Goal: Register for event/course

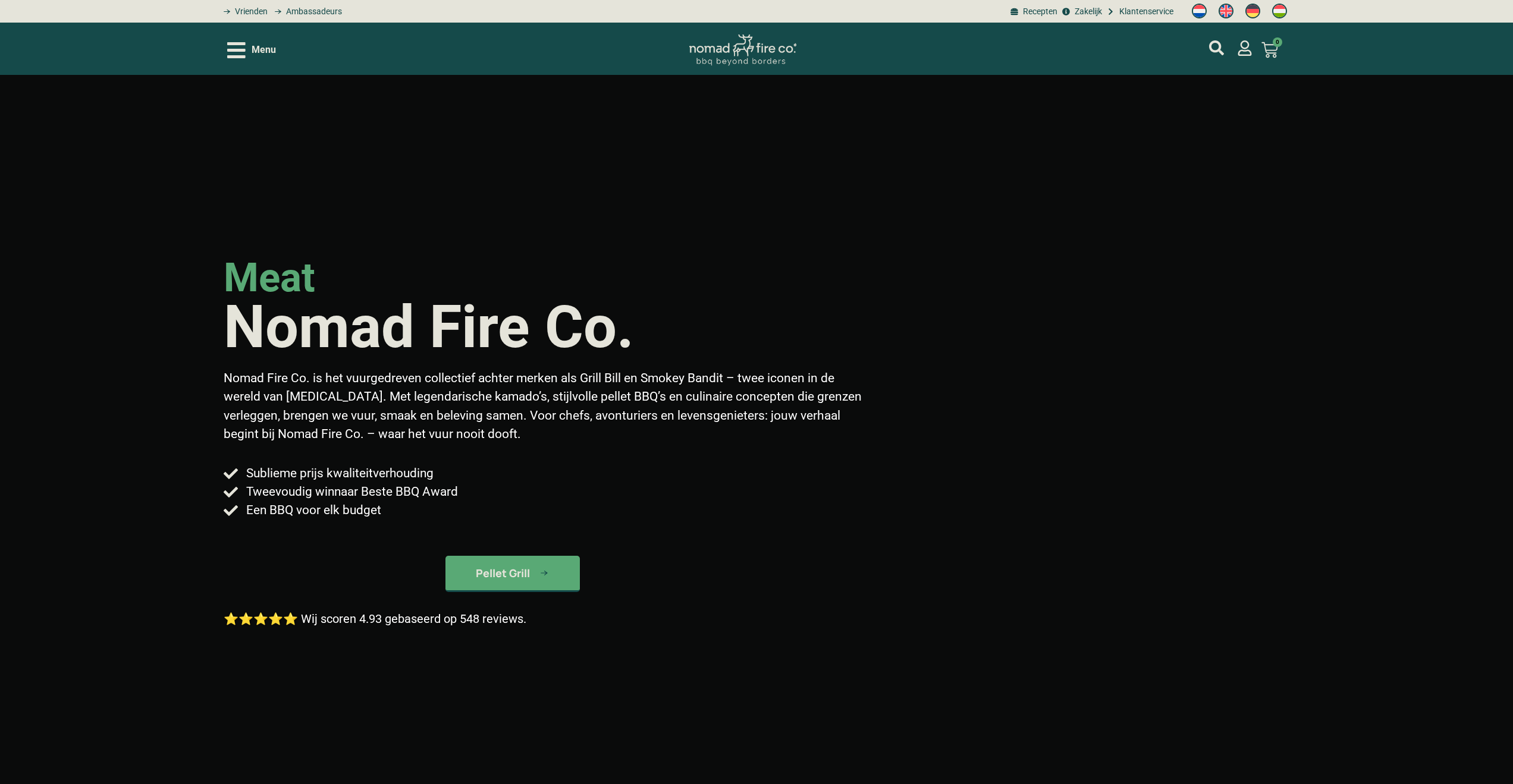
click at [265, 52] on span "Menu" at bounding box center [264, 50] width 24 height 14
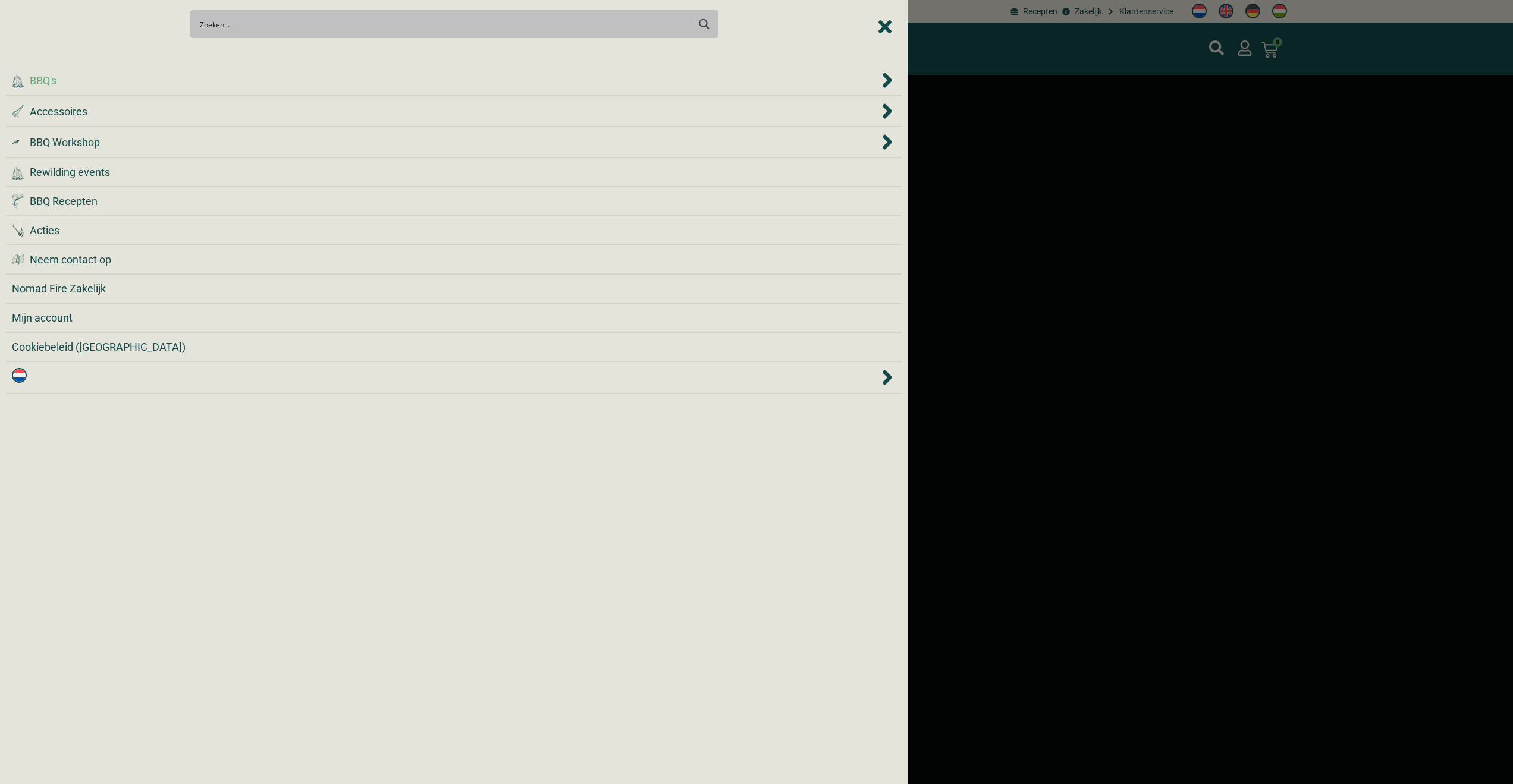
click at [52, 80] on span "BBQ's" at bounding box center [43, 80] width 27 height 16
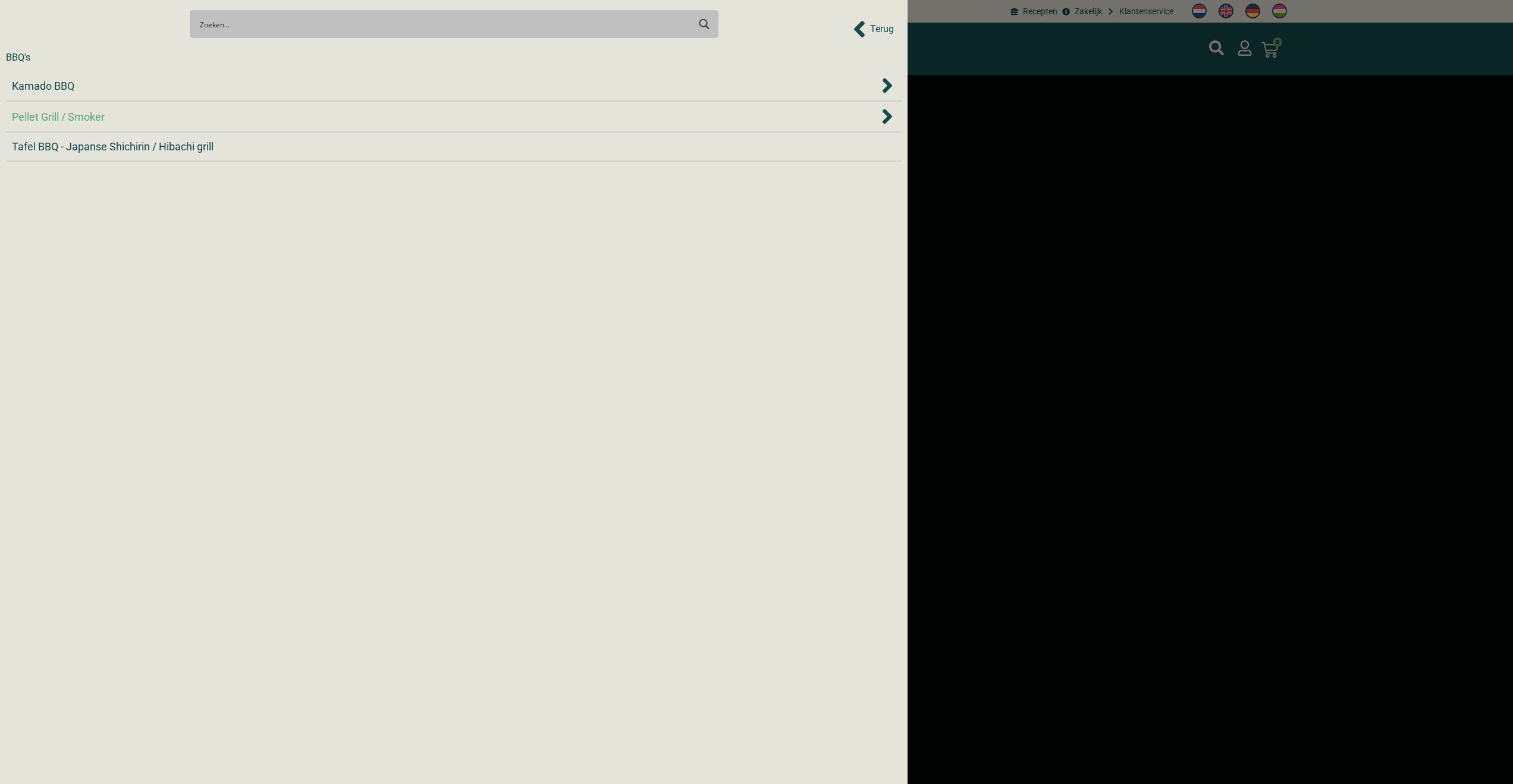
click at [59, 112] on span "Pellet Grill / Smoker" at bounding box center [59, 116] width 93 height 16
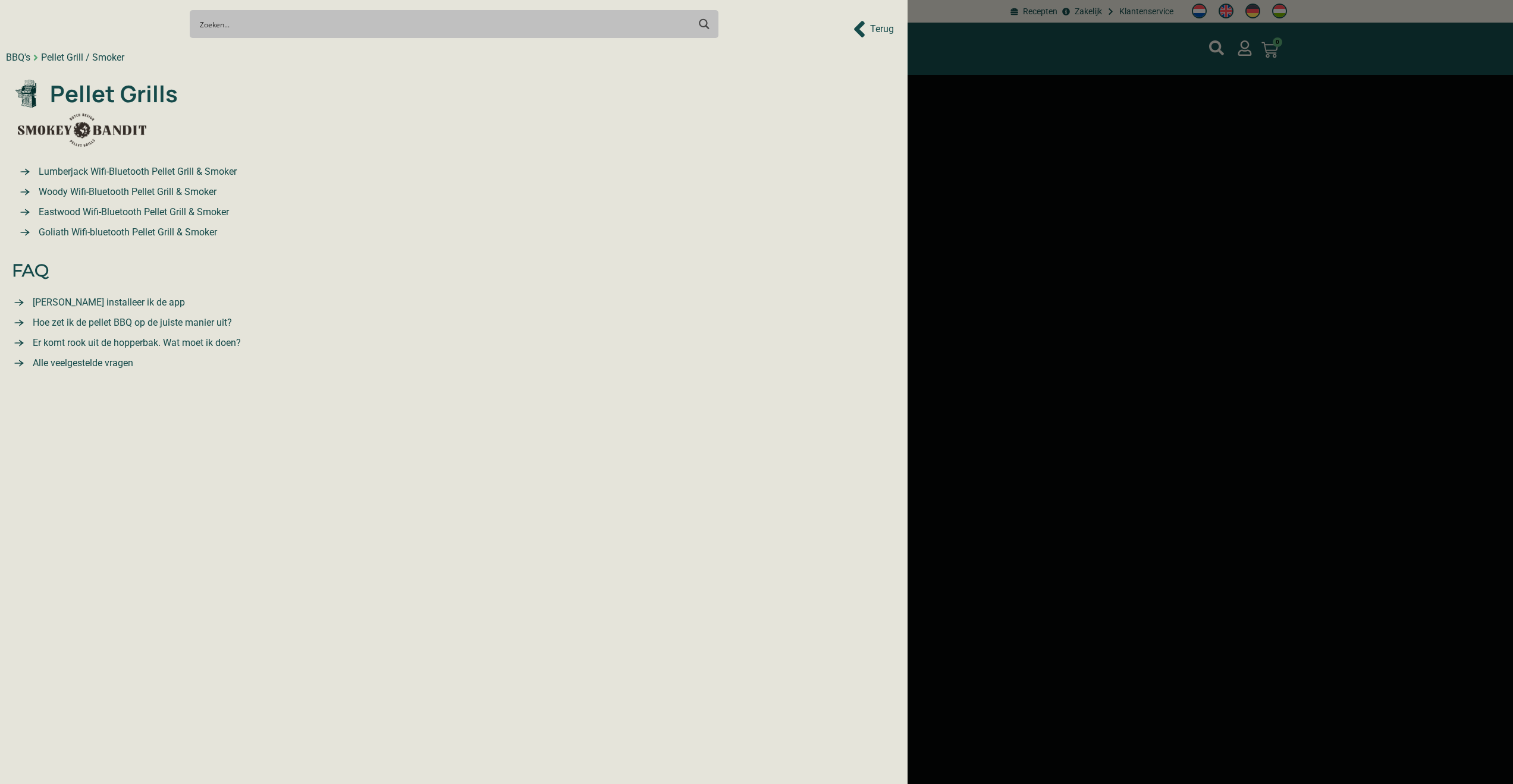
click at [146, 174] on span "Lumberjack Wifi-Bluetooth Pellet Grill & Smoker" at bounding box center [136, 171] width 201 height 14
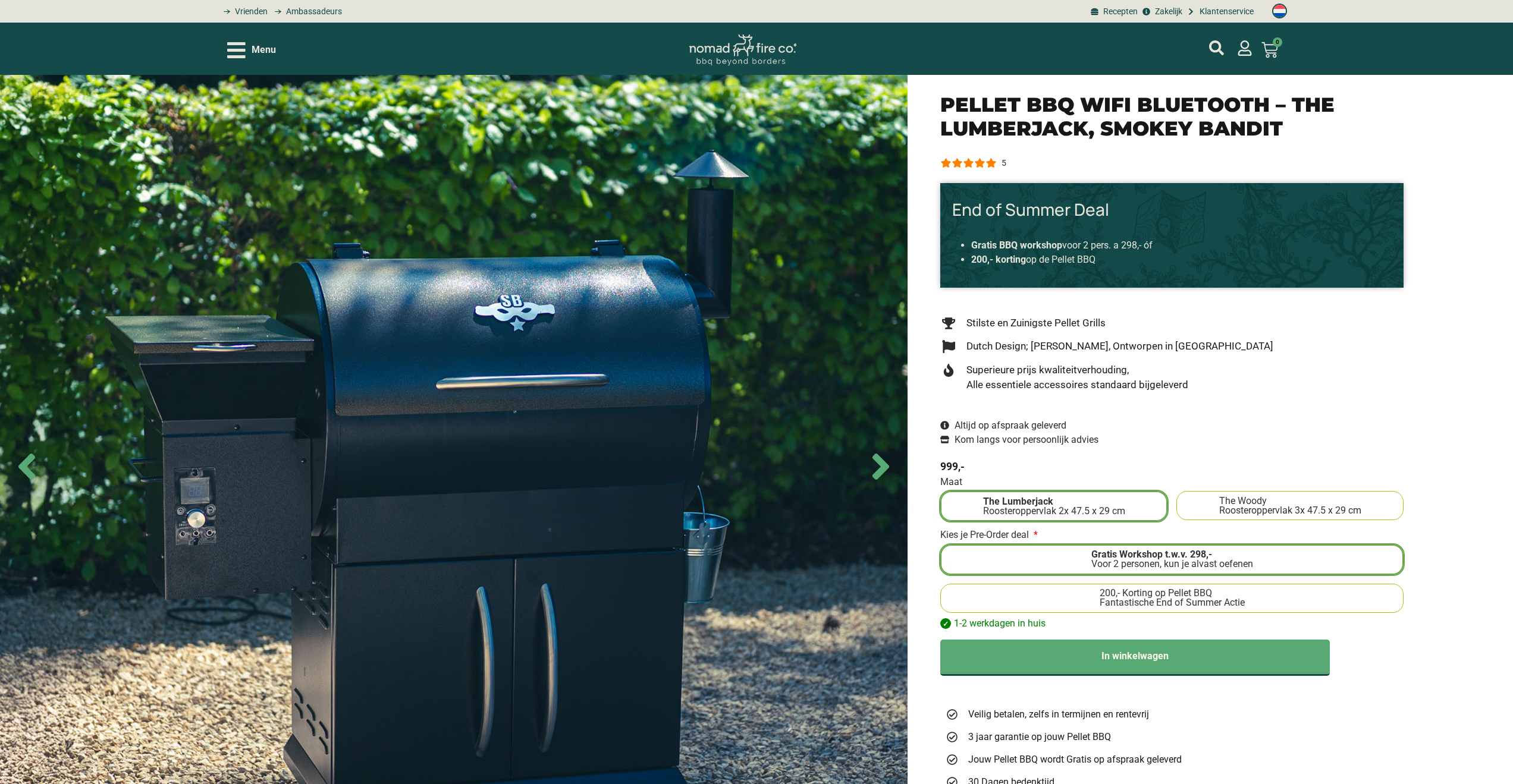
click at [1211, 496] on label "The Woody Roosteroppervlak 3x 47.5 x 29 cm" at bounding box center [1290, 506] width 217 height 19
click at [0, 0] on input "The Woody Roosteroppervlak 3x 47.5 x 29 cm" at bounding box center [0, 0] width 0 height 0
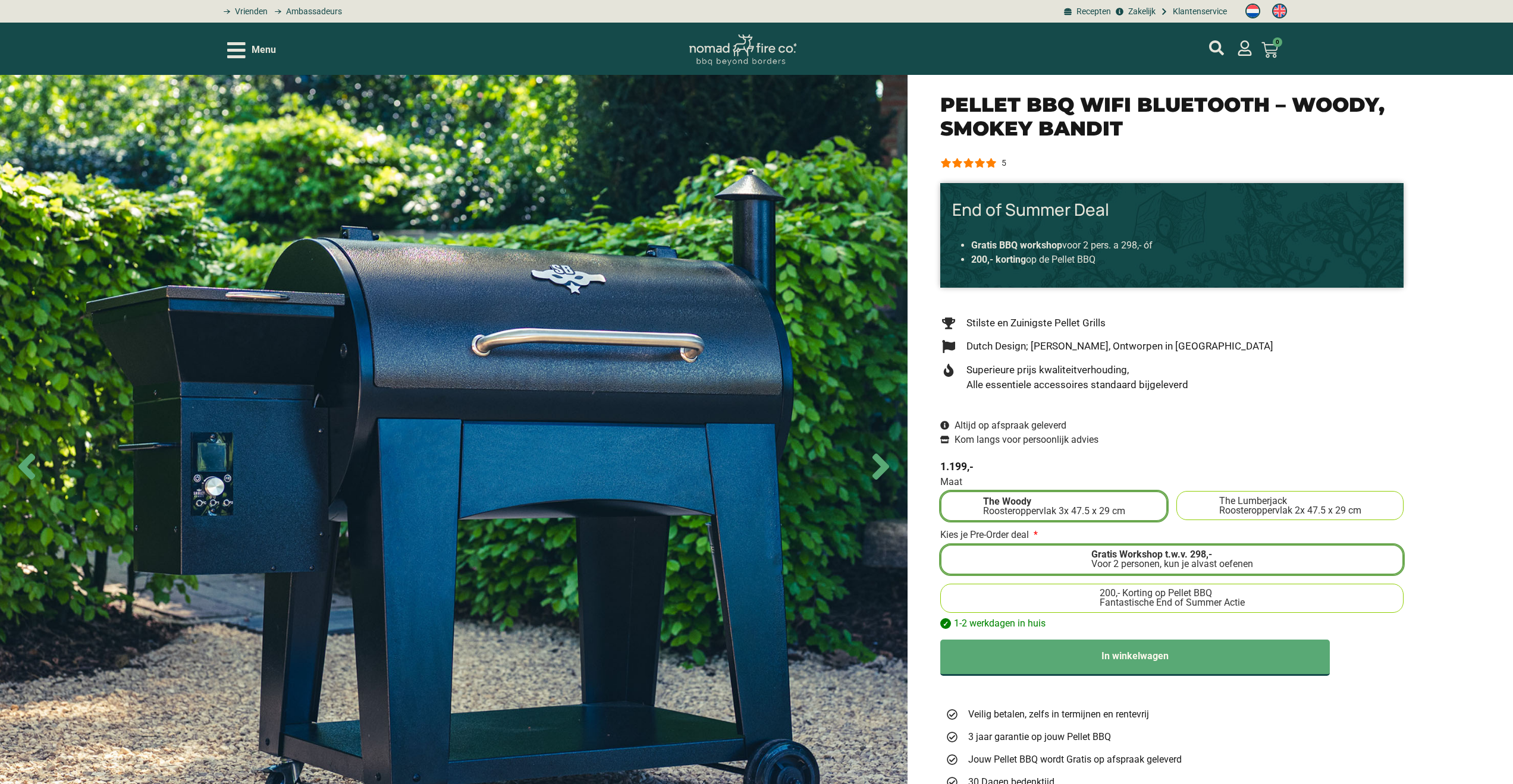
click at [1079, 510] on div "Roosteroppervlak 3x 47.5 x 29 cm" at bounding box center [1054, 510] width 143 height 10
click at [0, 0] on input "The Woody Roosteroppervlak 3x 47.5 x 29 cm" at bounding box center [0, 0] width 0 height 0
click at [1314, 488] on div "Maat The Woody Roosteroppervlak 3x 47.5 x 29 cm The Lumberjack Roosteroppervlak…" at bounding box center [1172, 499] width 464 height 45
click at [1274, 510] on div "Roosteroppervlak 2x 47.5 x 29 cm" at bounding box center [1290, 510] width 143 height 10
click at [0, 0] on input "The Lumberjack Roosteroppervlak 2x 47.5 x 29 cm" at bounding box center [0, 0] width 0 height 0
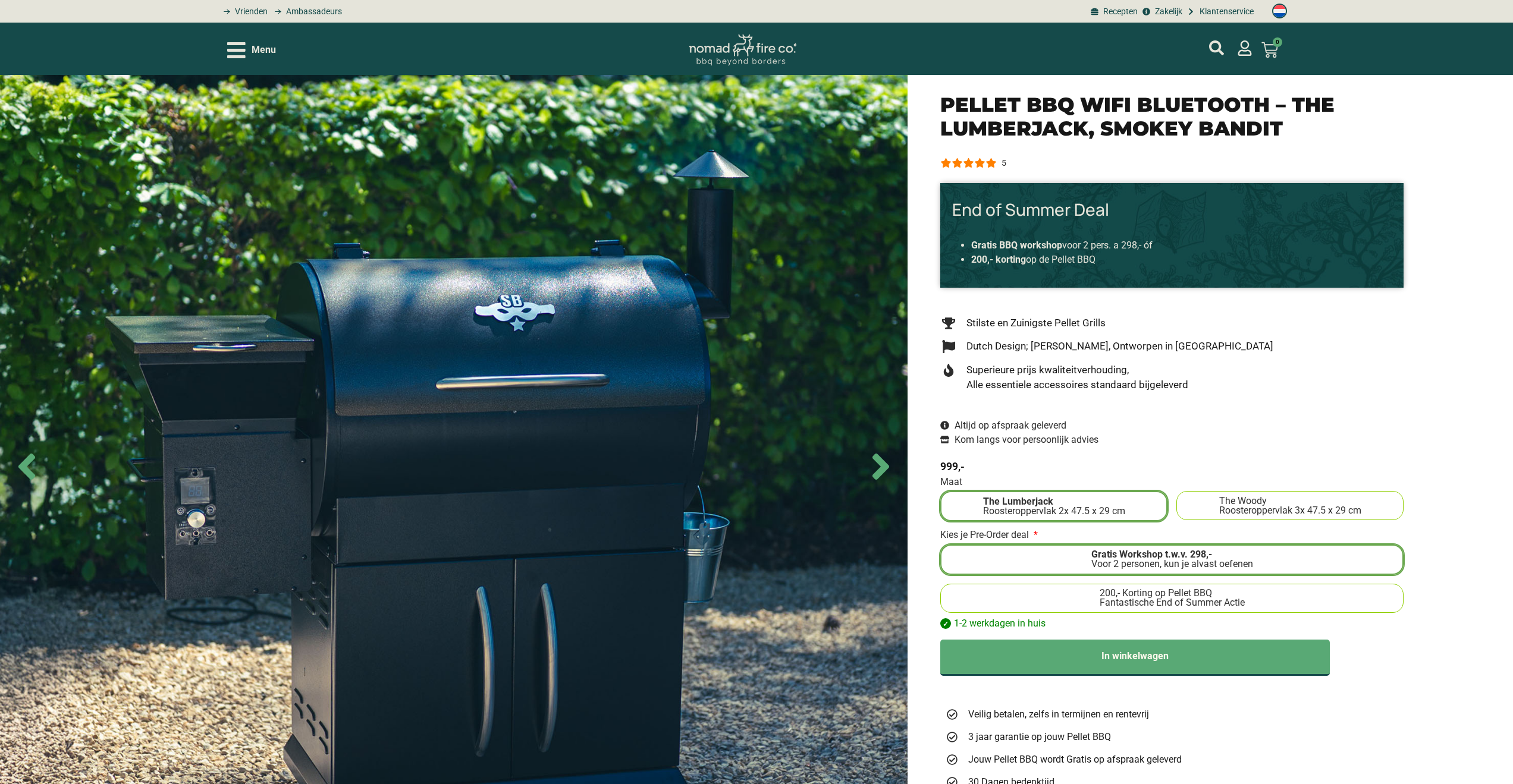
click at [1239, 512] on div "Roosteroppervlak 3x 47.5 x 29 cm" at bounding box center [1290, 510] width 143 height 10
click at [0, 0] on input "The Woody Roosteroppervlak 3x 47.5 x 29 cm" at bounding box center [0, 0] width 0 height 0
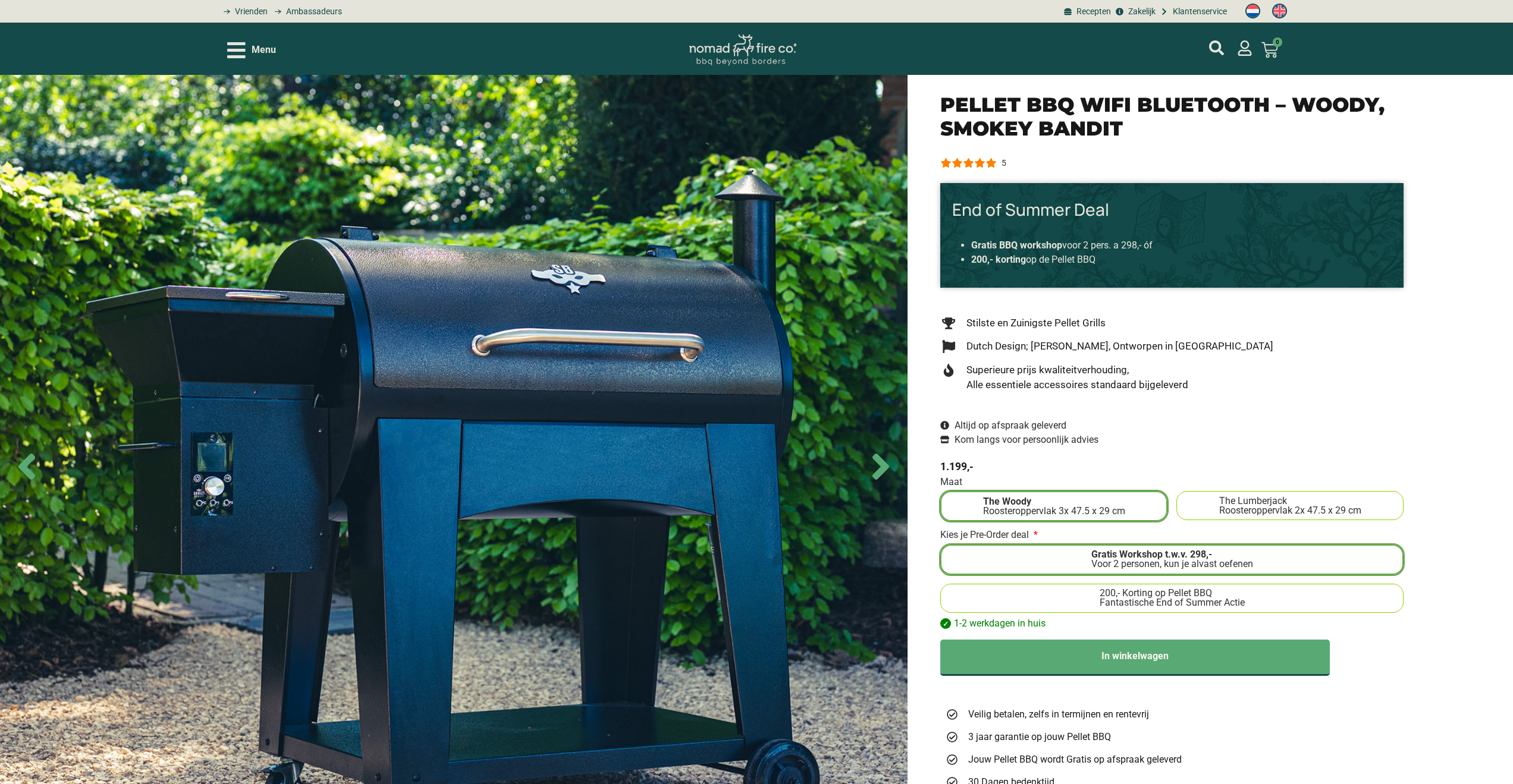
click at [1021, 506] on div "Roosteroppervlak 3x 47.5 x 29 cm" at bounding box center [1054, 510] width 143 height 10
click at [0, 0] on input "The Woody Roosteroppervlak 3x 47.5 x 29 cm" at bounding box center [0, 0] width 0 height 0
click at [264, 49] on span "Menu" at bounding box center [264, 50] width 24 height 14
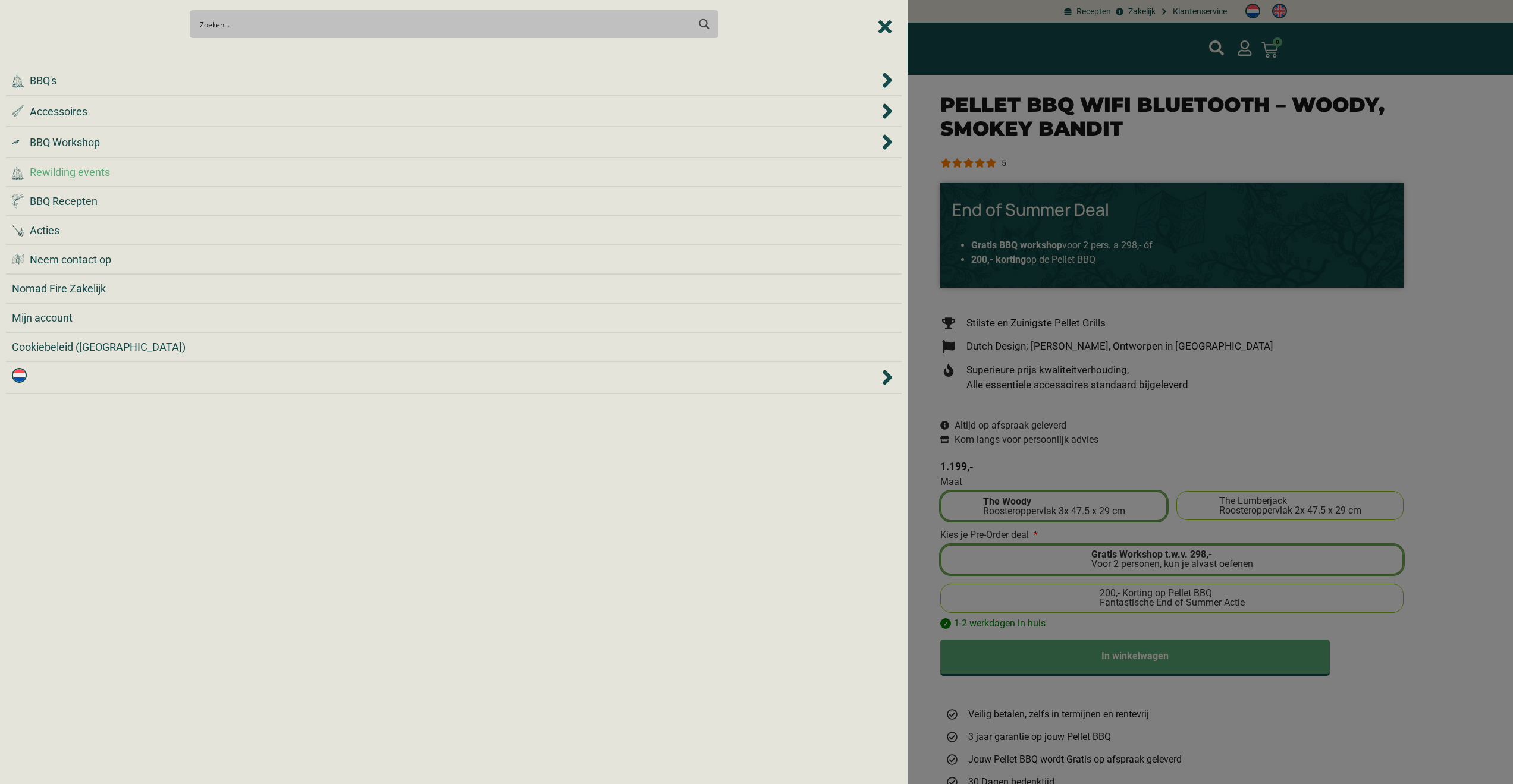
click at [44, 179] on span "Rewilding events" at bounding box center [70, 172] width 80 height 16
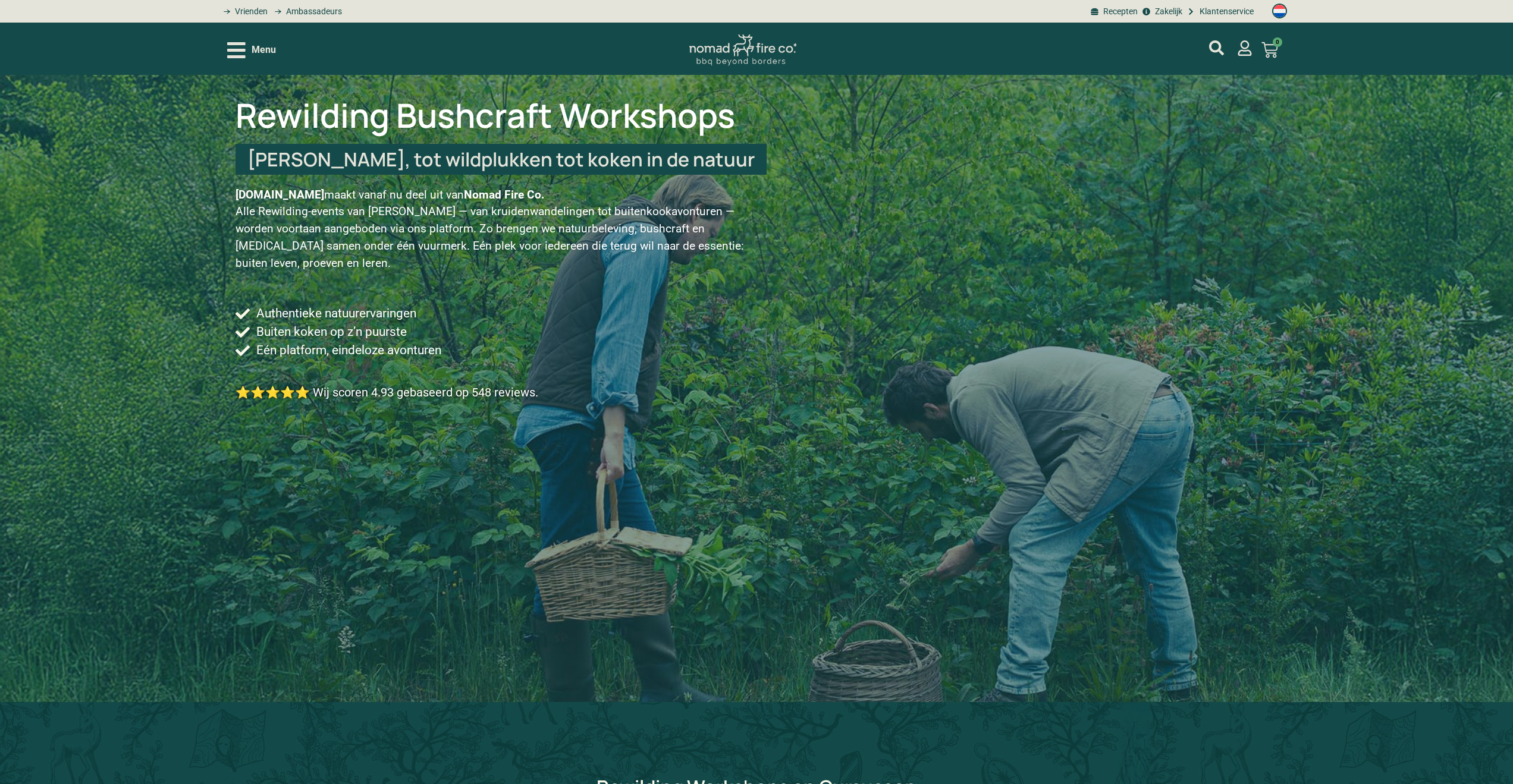
click at [255, 33] on div "Menu Geen producten in je winkelwagen. € 0,00 0 Winkelwagen" at bounding box center [756, 49] width 1059 height 52
click at [252, 47] on span "Menu" at bounding box center [264, 50] width 24 height 14
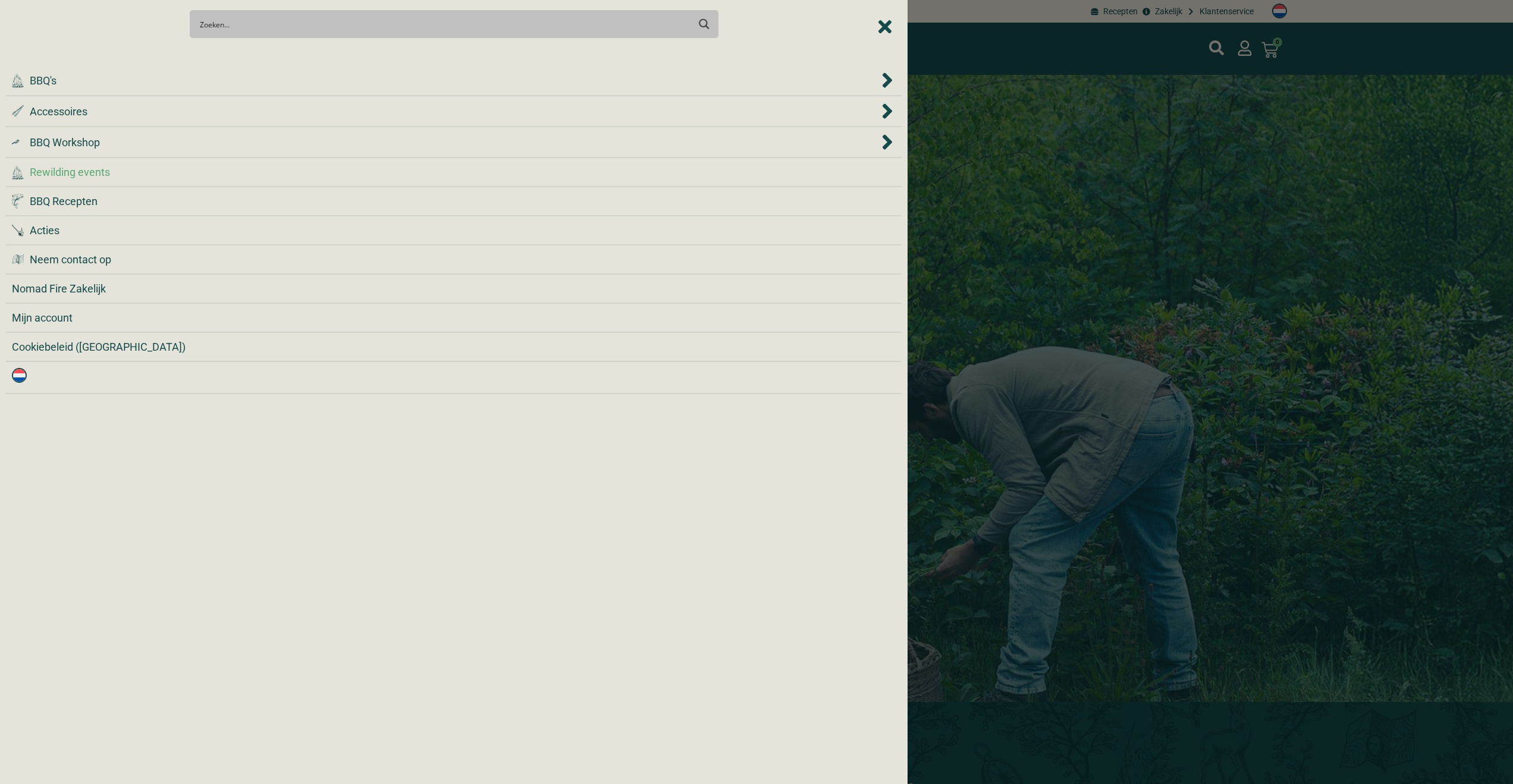
click at [83, 175] on span "Rewilding events" at bounding box center [70, 172] width 80 height 16
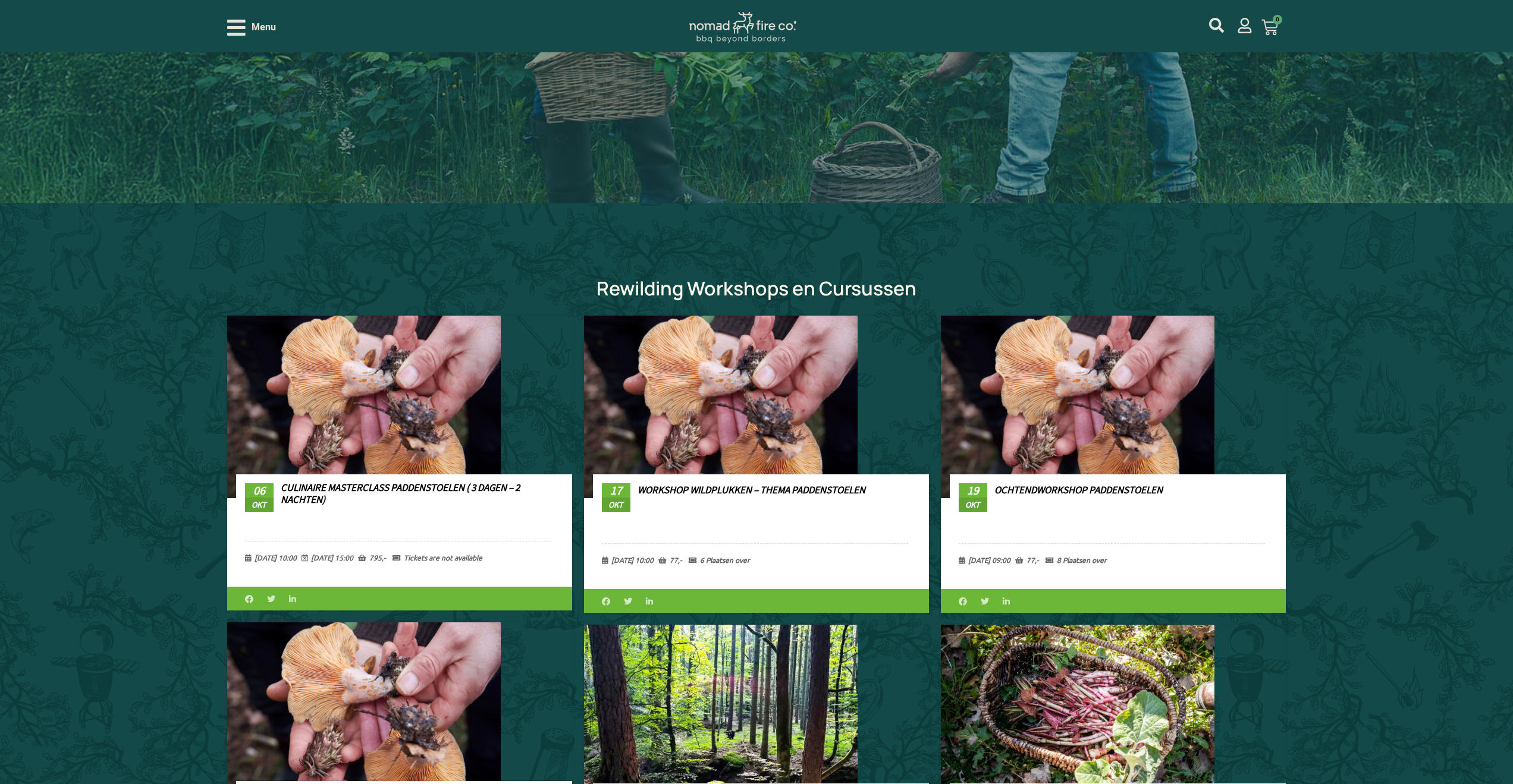
scroll to position [498, 0]
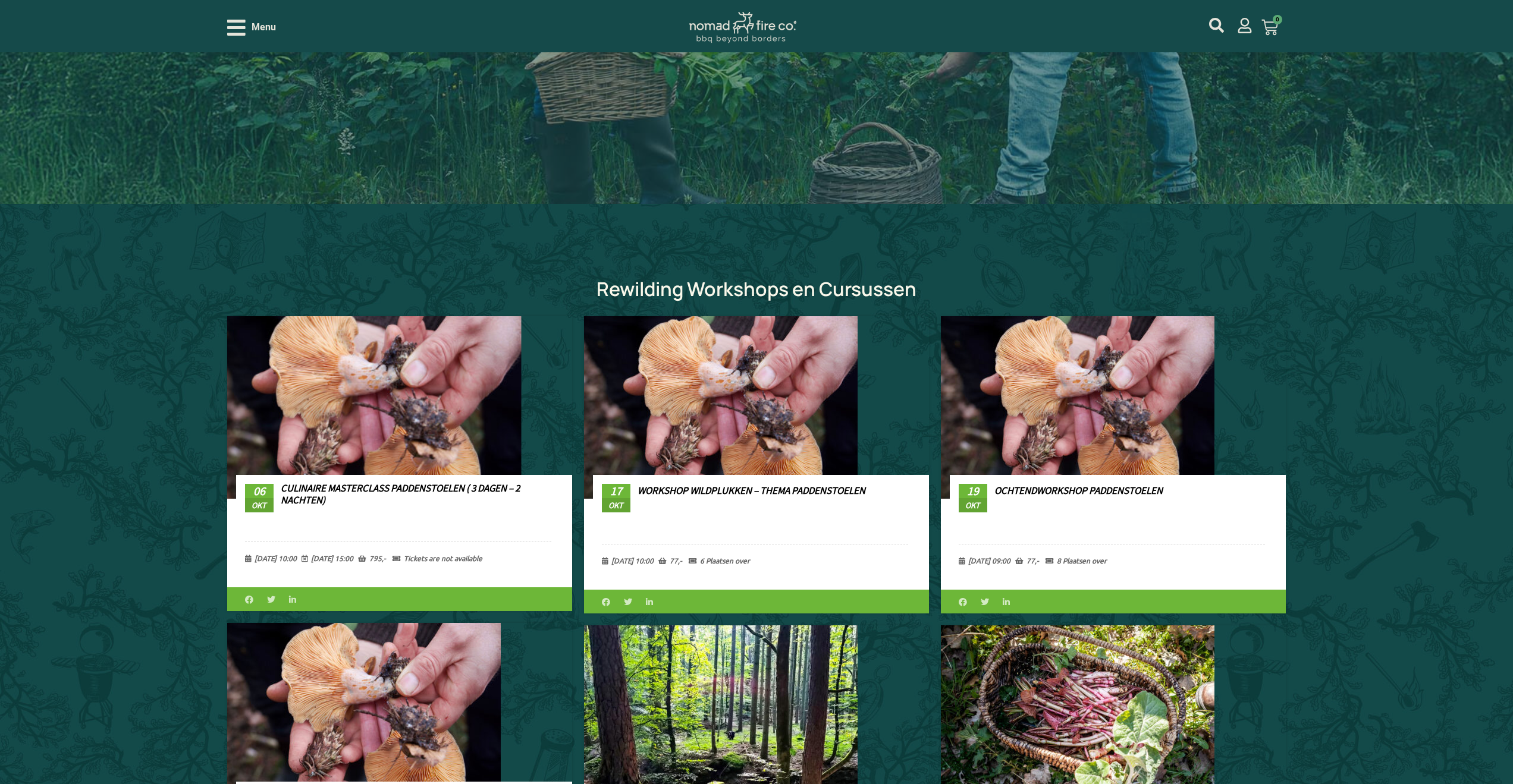
click at [315, 503] on link "Culinaire Masterclass Paddenstoelen ( 3 dagen – 2 nachten)" at bounding box center [400, 494] width 239 height 25
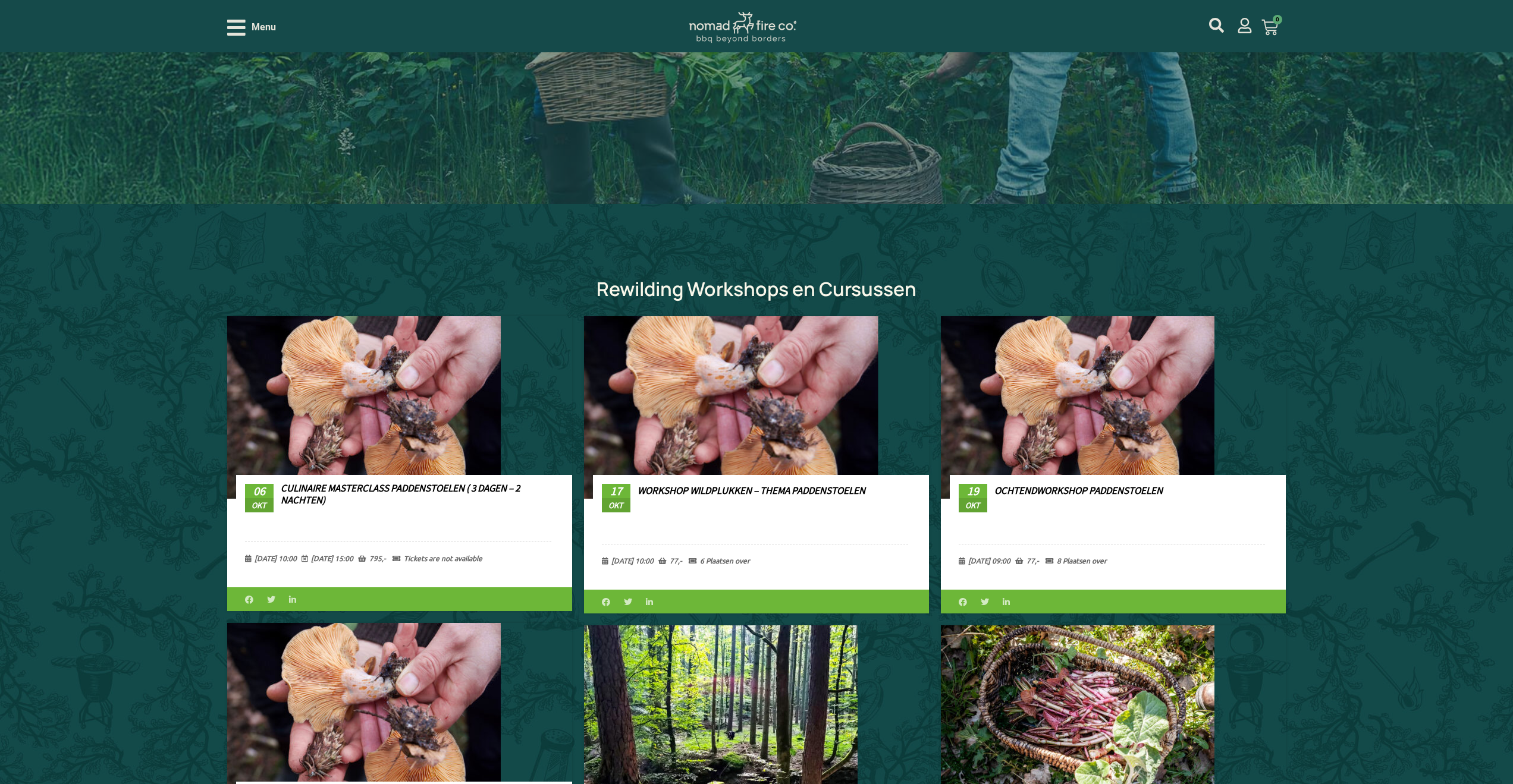
click at [696, 418] on img at bounding box center [721, 407] width 315 height 210
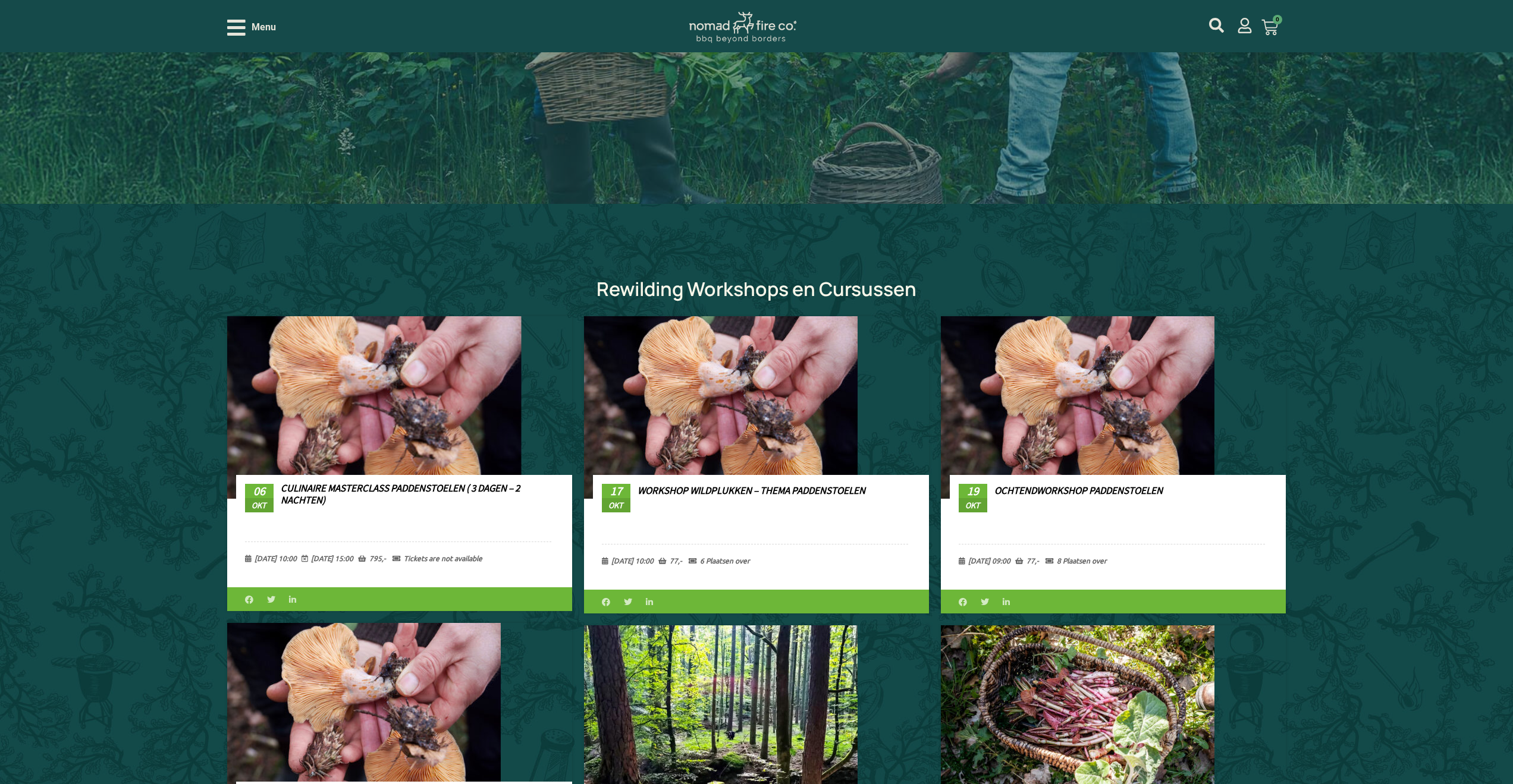
click at [331, 421] on img at bounding box center [364, 407] width 315 height 210
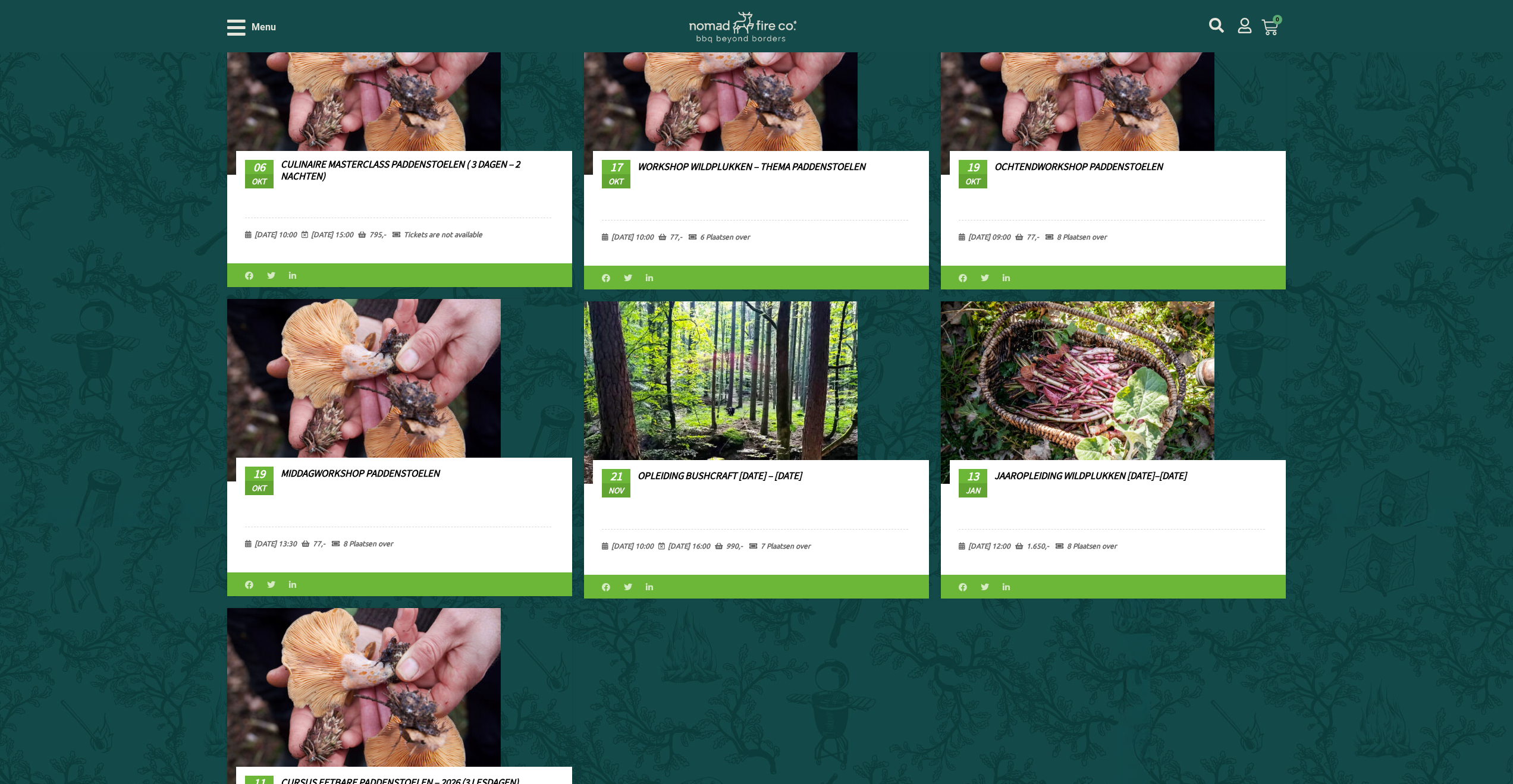
scroll to position [821, 0]
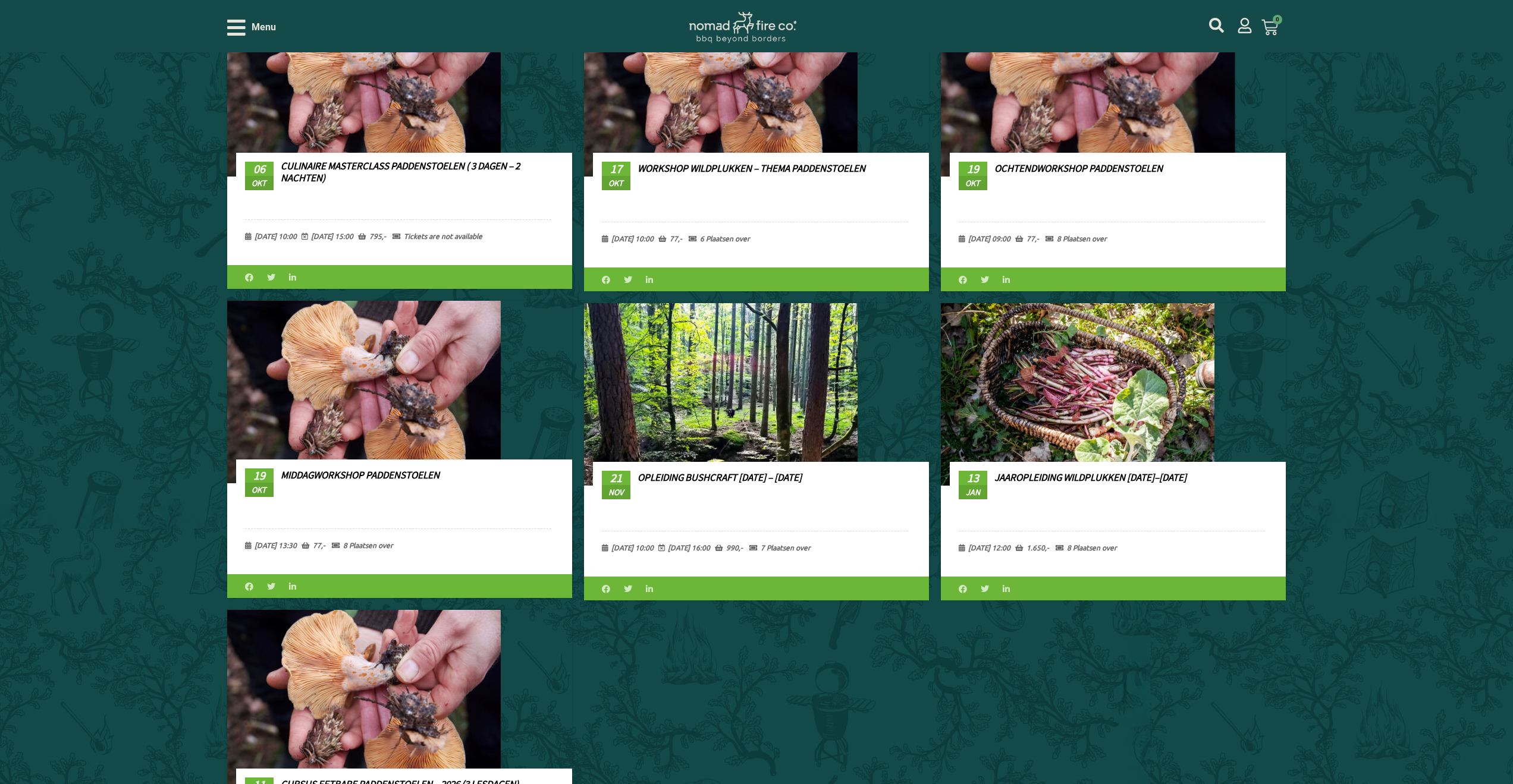
click at [1035, 130] on img at bounding box center [1077, 86] width 315 height 210
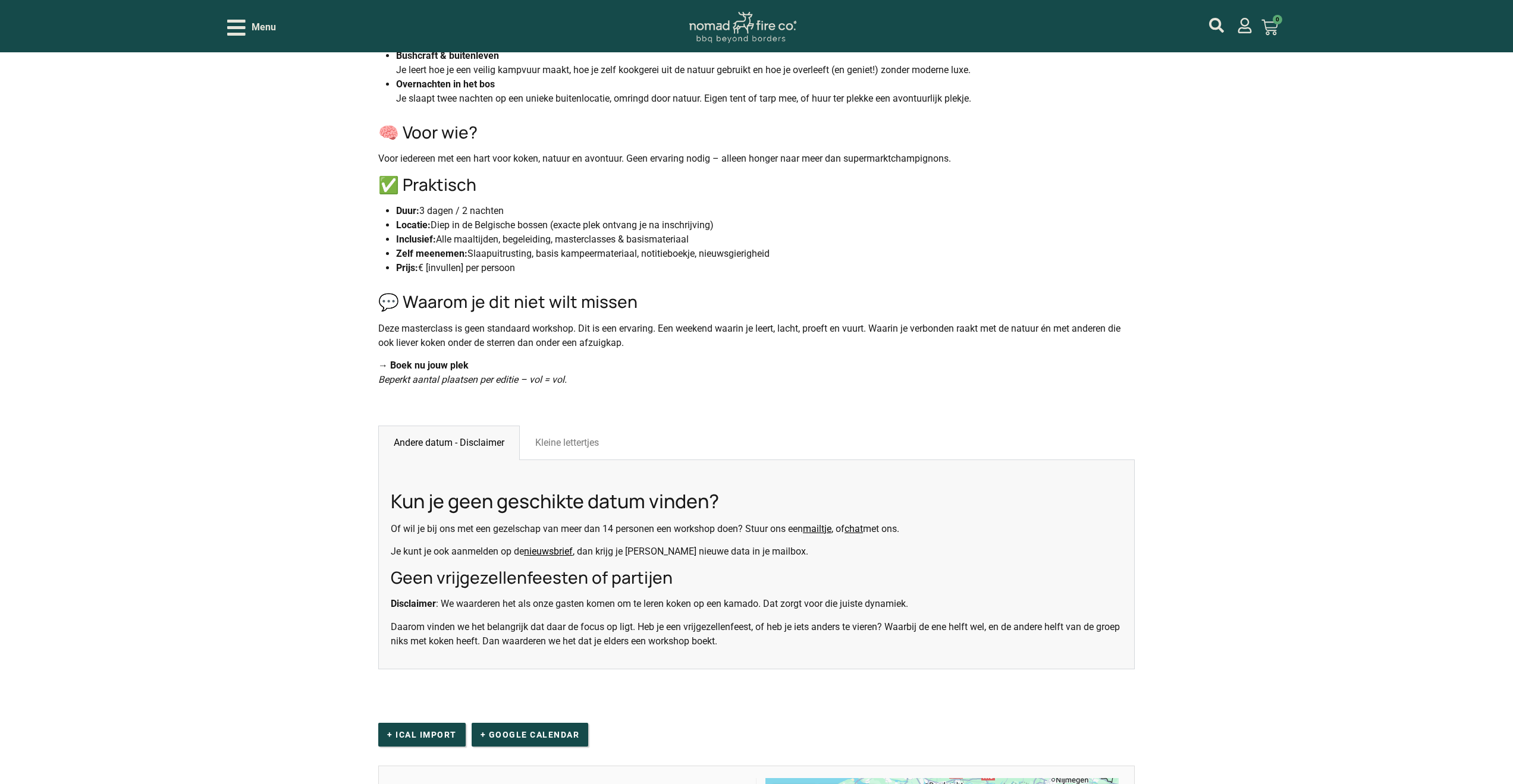
scroll to position [821, 0]
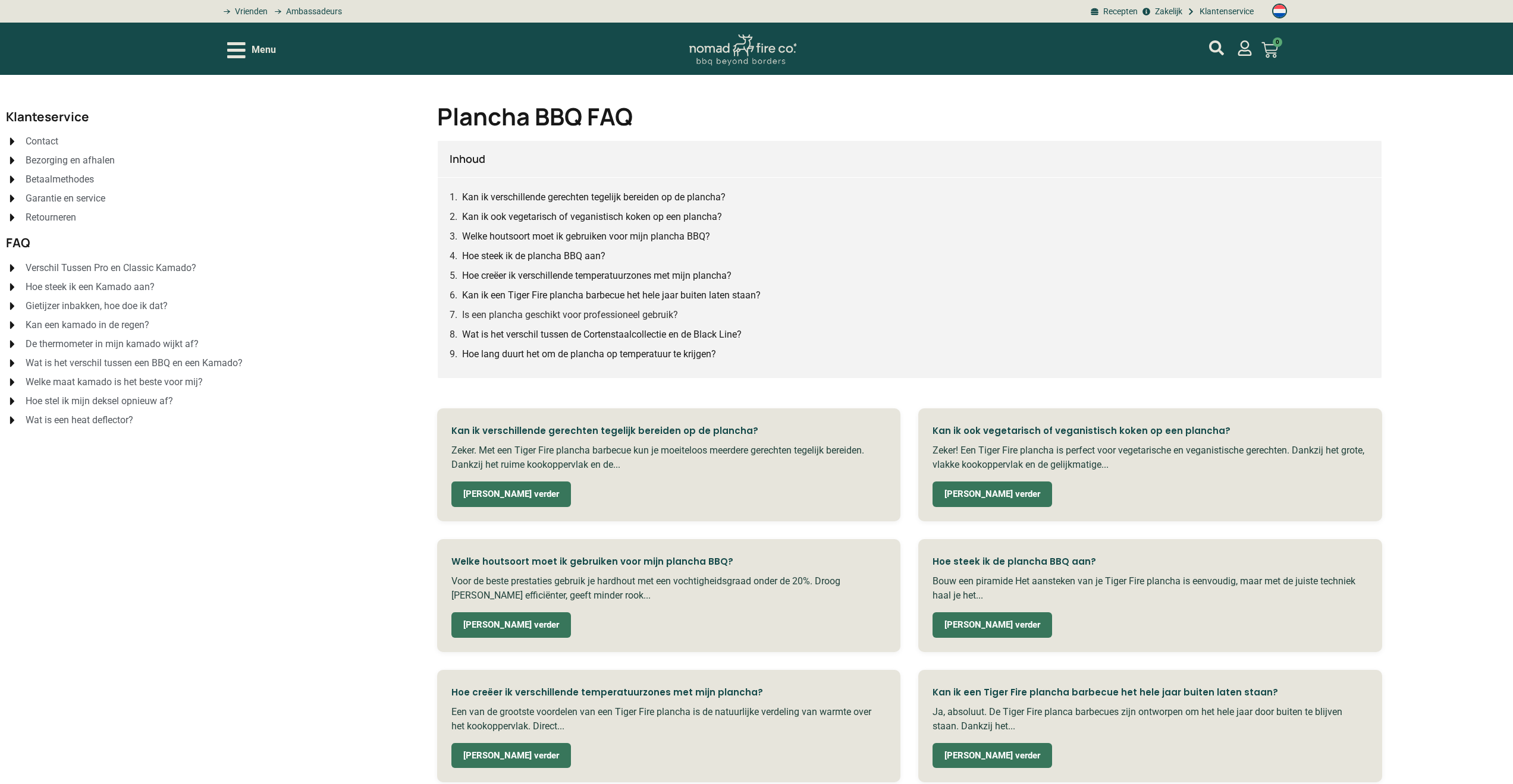
click at [1035, 108] on h1 "Plancha BBQ FAQ" at bounding box center [910, 116] width 945 height 24
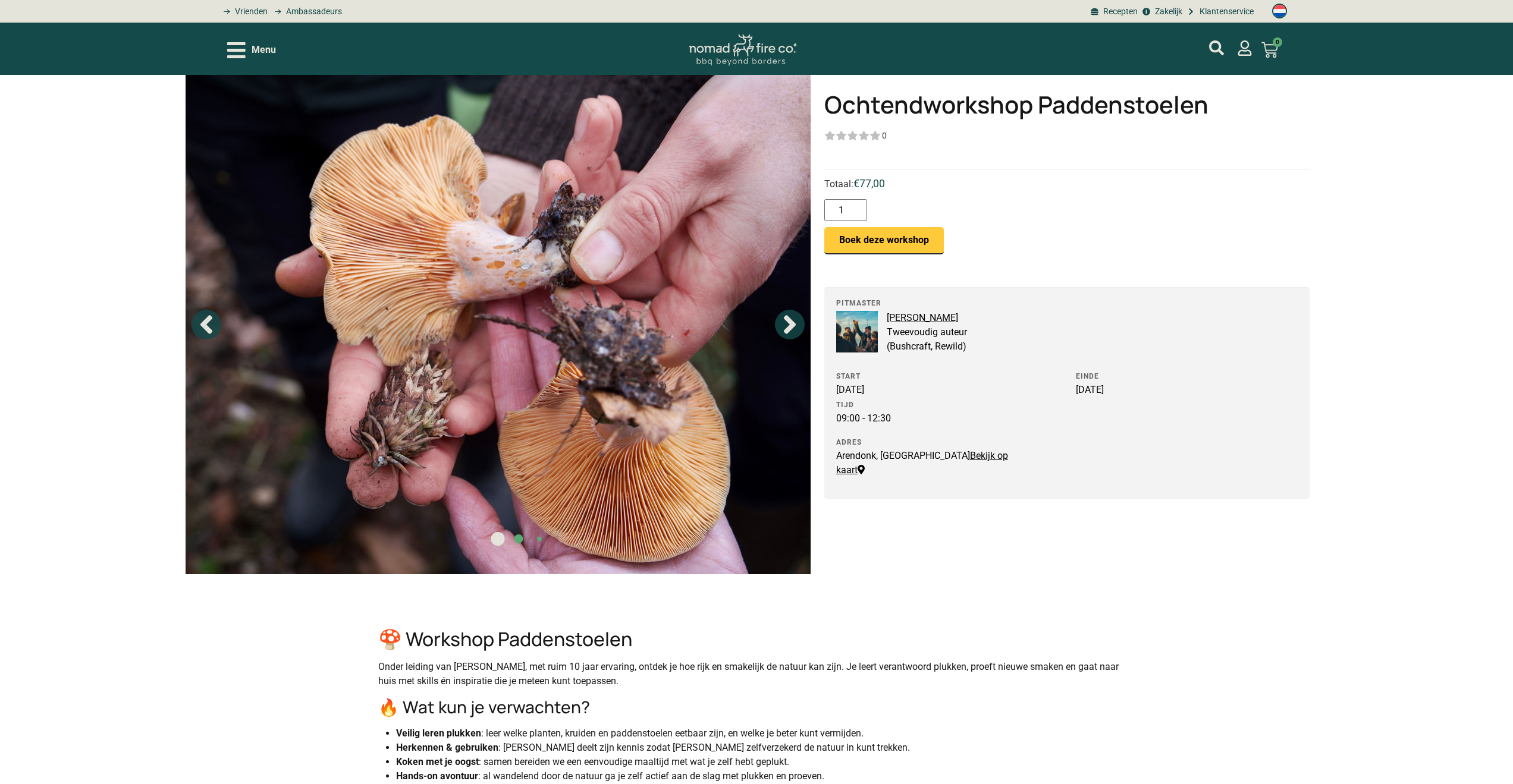
click at [252, 49] on span "Menu" at bounding box center [264, 50] width 24 height 14
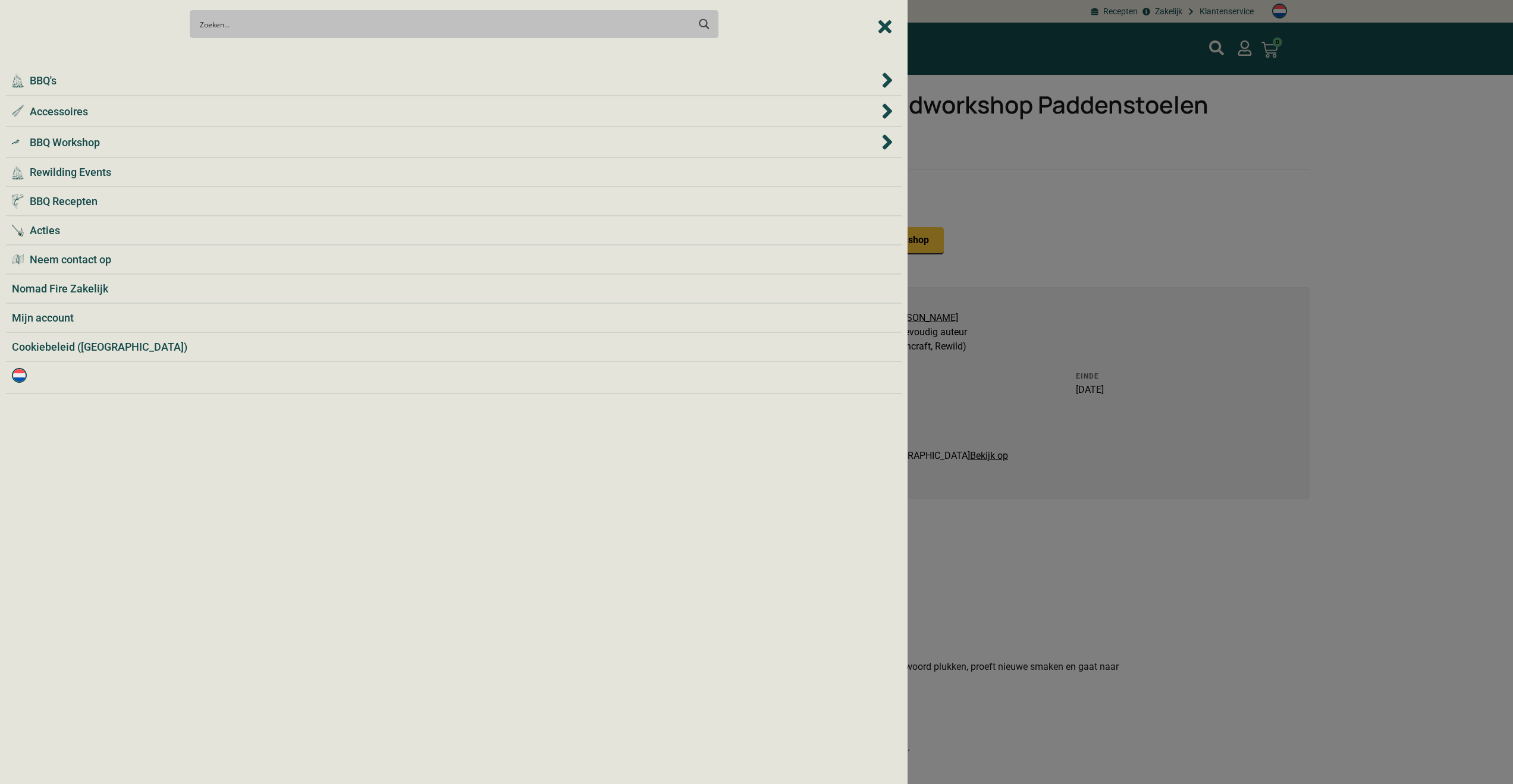
click at [875, 36] on div "Search Meer resultaten... Filter op categorie Accessoires BBQ Boeken BBQ Gietij…" at bounding box center [454, 24] width 896 height 42
click at [884, 29] on div "Search Meer resultaten... Filter op categorie Accessoires BBQ Boeken BBQ Gietij…" at bounding box center [454, 24] width 896 height 42
click at [884, 24] on div "Search Meer resultaten... Filter op categorie Accessoires BBQ Boeken BBQ Gietij…" at bounding box center [454, 24] width 896 height 42
click at [887, 25] on div "Search Meer resultaten... Filter op categorie Accessoires BBQ Boeken BBQ Gietij…" at bounding box center [454, 24] width 896 height 42
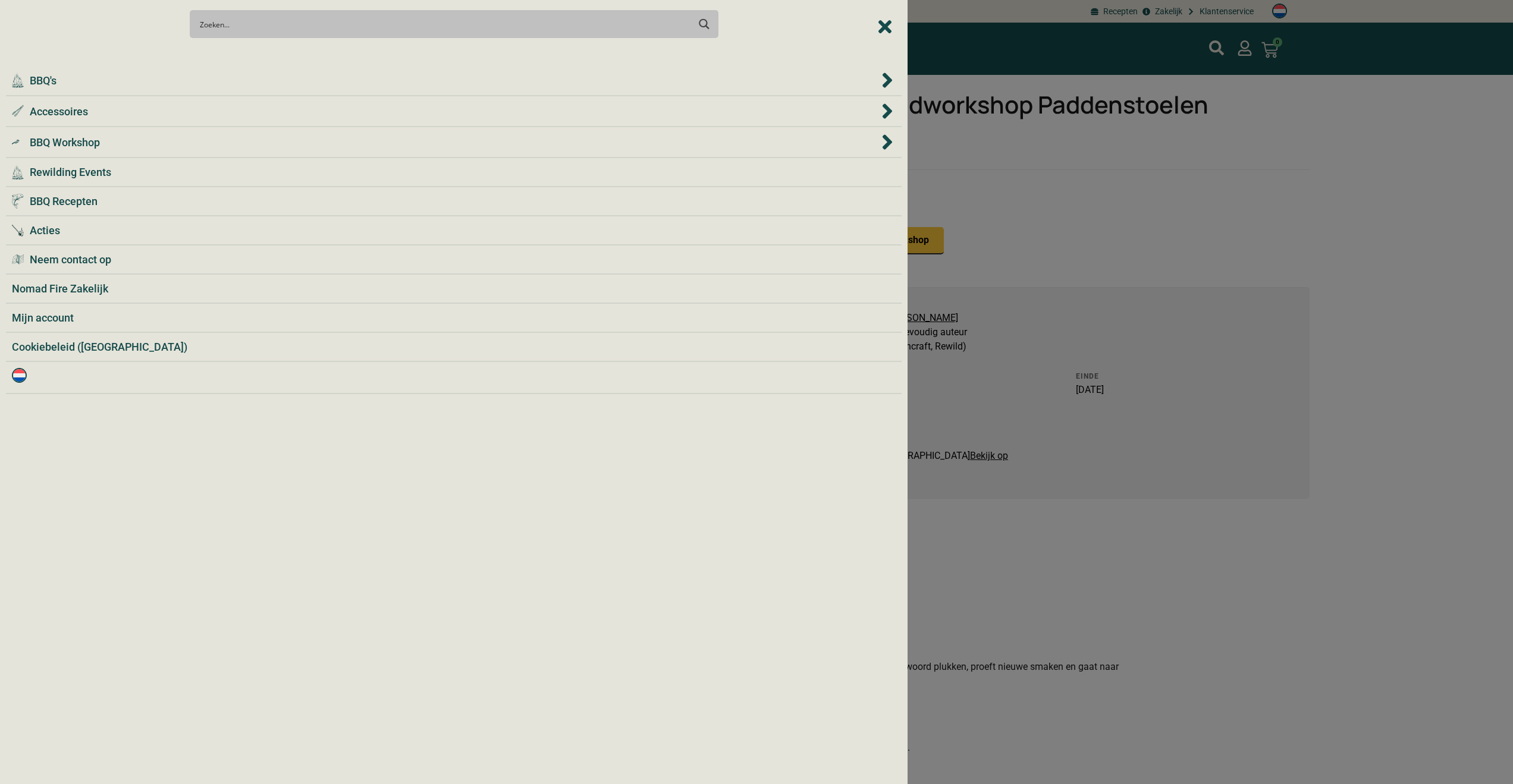
click at [901, 31] on div "Search Meer resultaten... Filter op categorie Accessoires BBQ Boeken BBQ Gietij…" at bounding box center [454, 24] width 896 height 42
click at [933, 40] on div at bounding box center [756, 392] width 1513 height 784
